Goal: Task Accomplishment & Management: Manage account settings

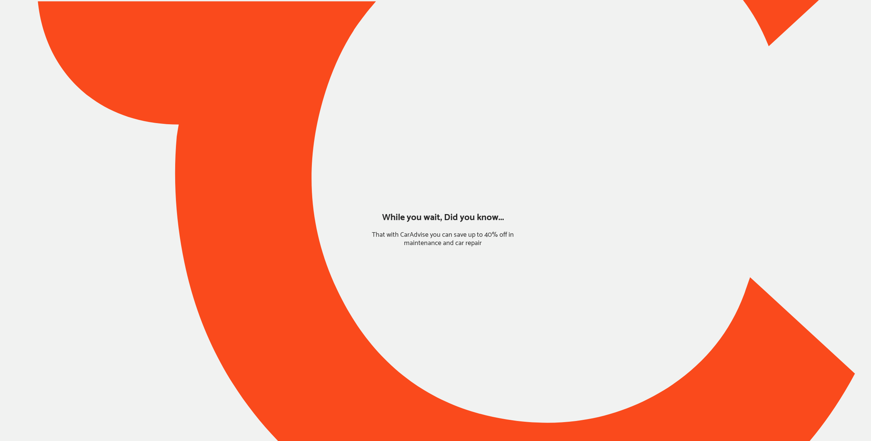
type input "*****"
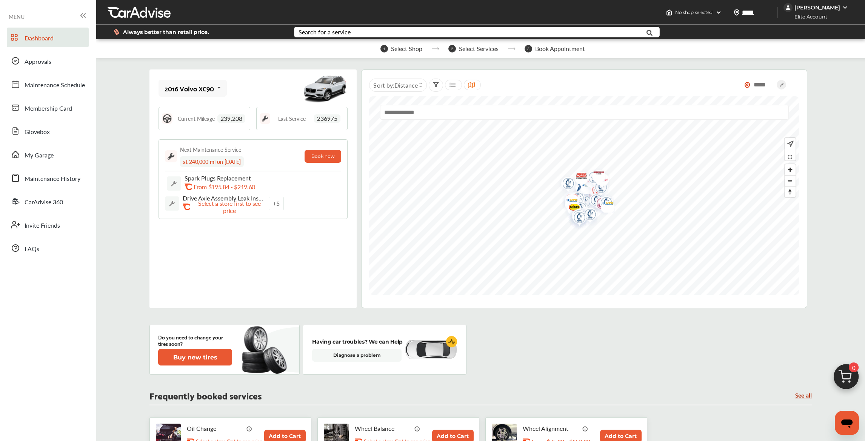
click at [822, 8] on div "[PERSON_NAME]" at bounding box center [818, 7] width 46 height 7
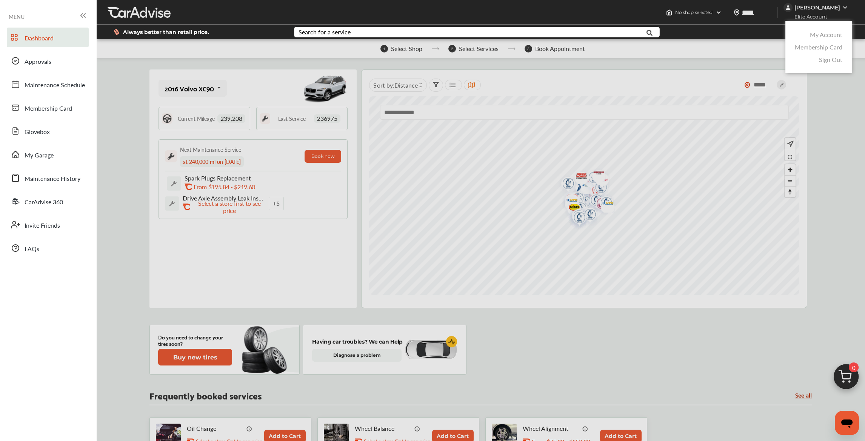
click at [822, 32] on link "My Account" at bounding box center [826, 34] width 32 height 9
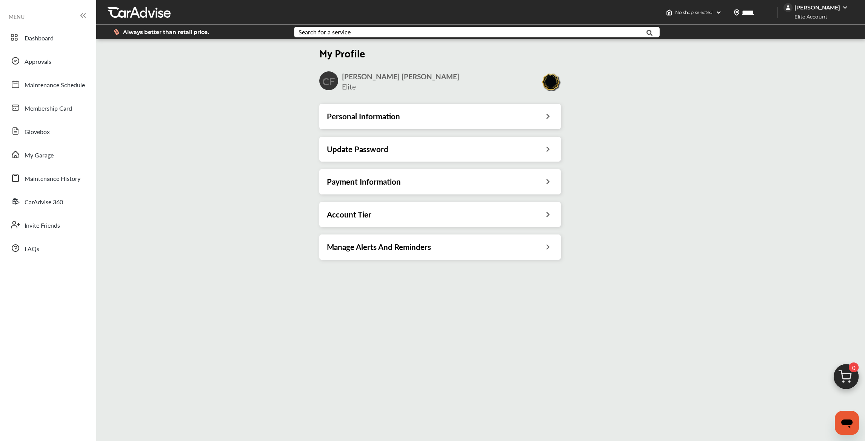
click at [417, 176] on div "Payment Information" at bounding box center [440, 181] width 242 height 25
click at [405, 182] on div "Payment Information" at bounding box center [440, 182] width 227 height 10
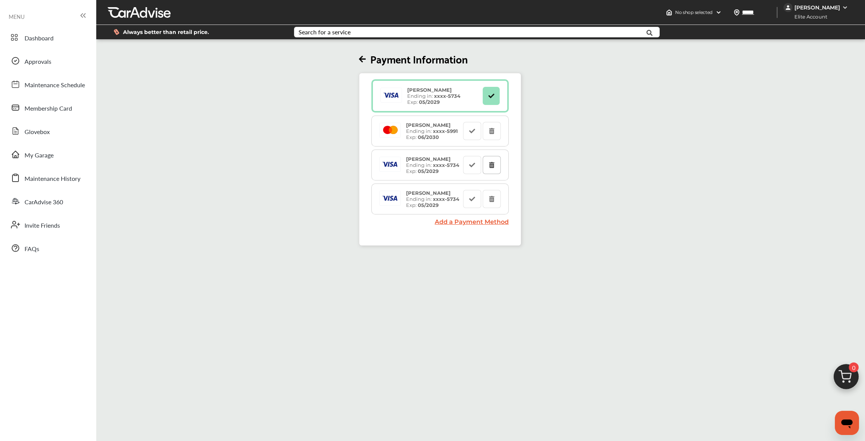
click at [494, 168] on button at bounding box center [492, 165] width 18 height 18
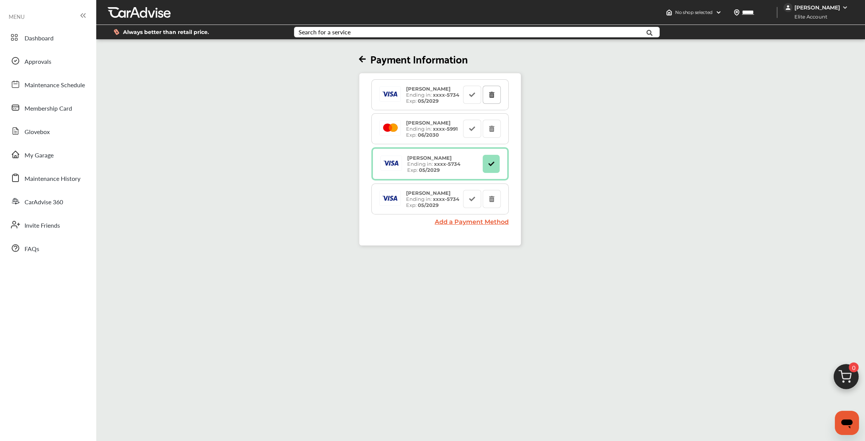
click at [494, 93] on icon at bounding box center [491, 94] width 7 height 5
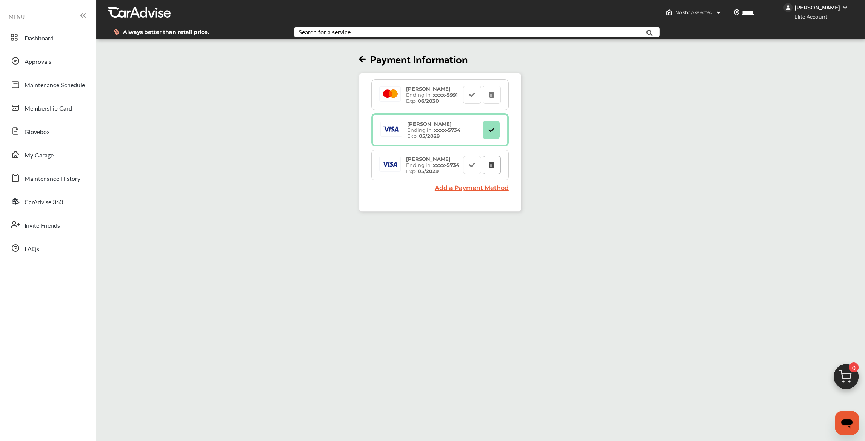
click at [497, 169] on button at bounding box center [492, 165] width 18 height 18
